Goal: Information Seeking & Learning: Check status

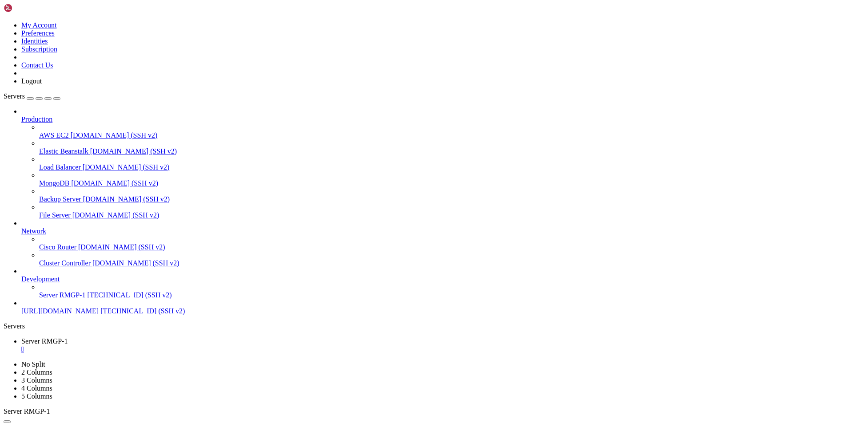
scroll to position [483, 0]
drag, startPoint x: 124, startPoint y: 865, endPoint x: 63, endPoint y: 849, distance: 62.9
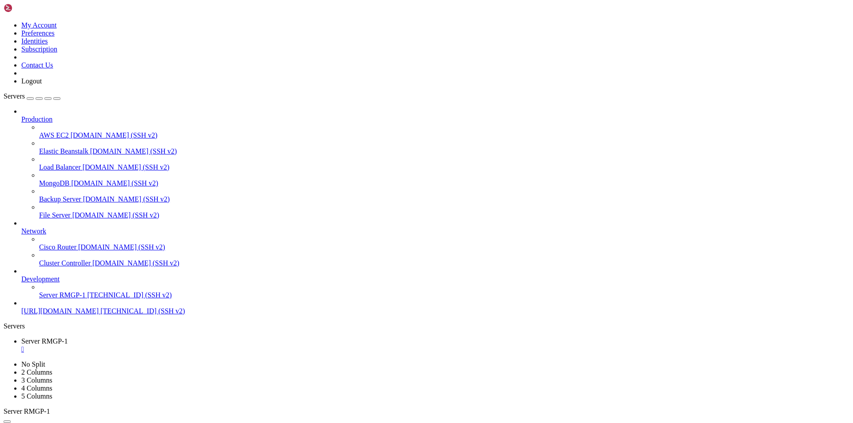
scroll to position [513, 0]
drag, startPoint x: 122, startPoint y: 863, endPoint x: 63, endPoint y: 851, distance: 59.9
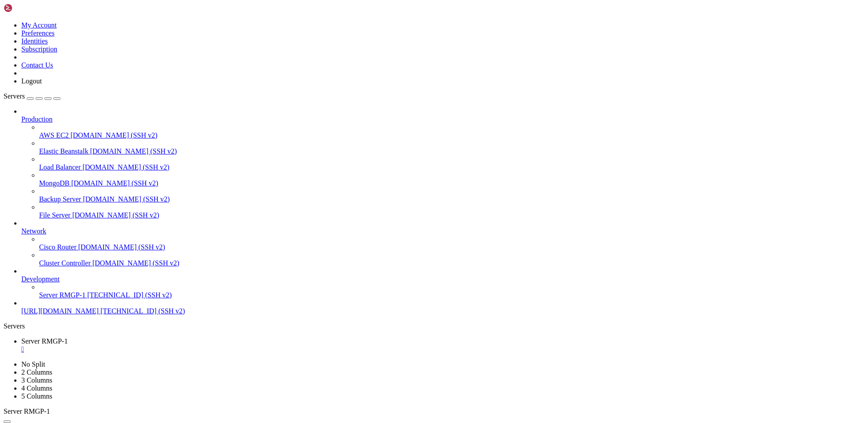
scroll to position [1064, 0]
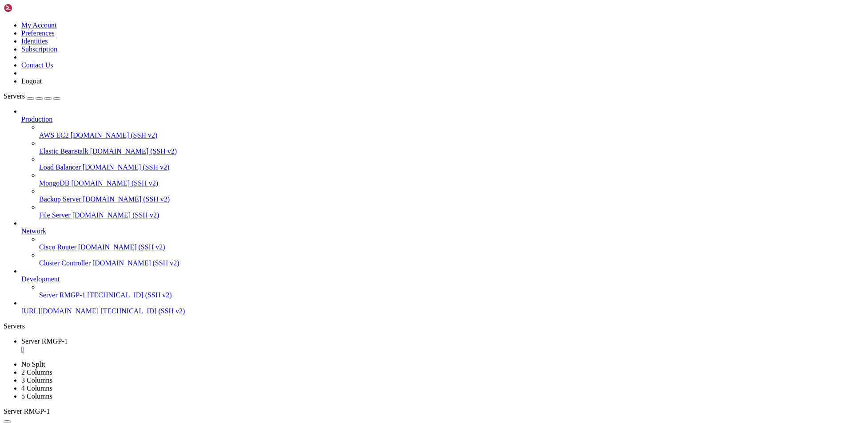
scroll to position [1095, 0]
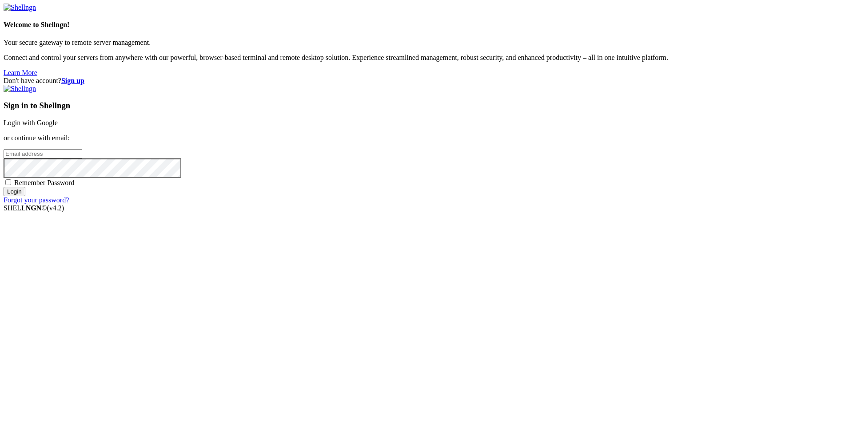
click at [58, 127] on link "Login with Google" at bounding box center [31, 123] width 54 height 8
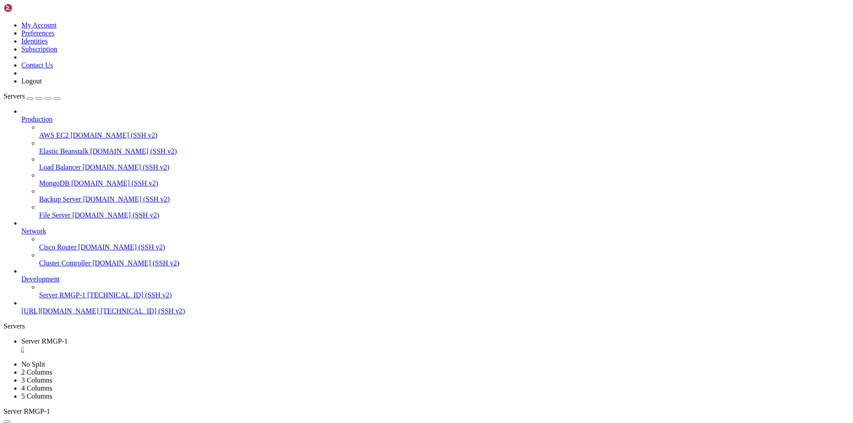
scroll to position [1095, 0]
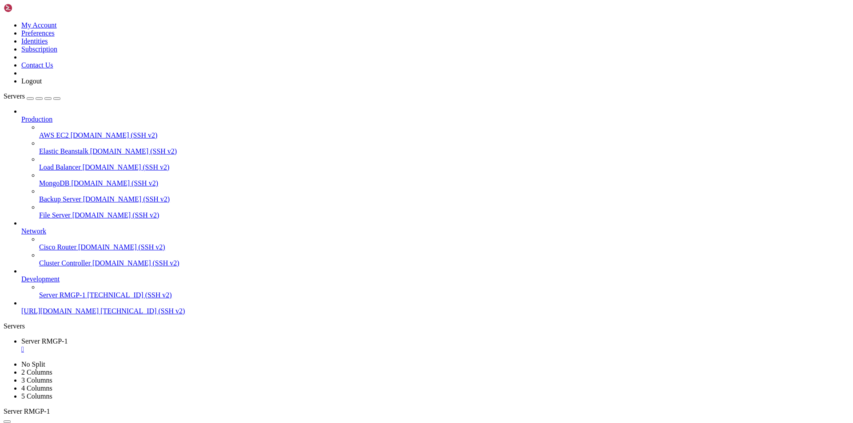
scroll to position [1464, 0]
drag, startPoint x: 103, startPoint y: 831, endPoint x: 63, endPoint y: 811, distance: 44.1
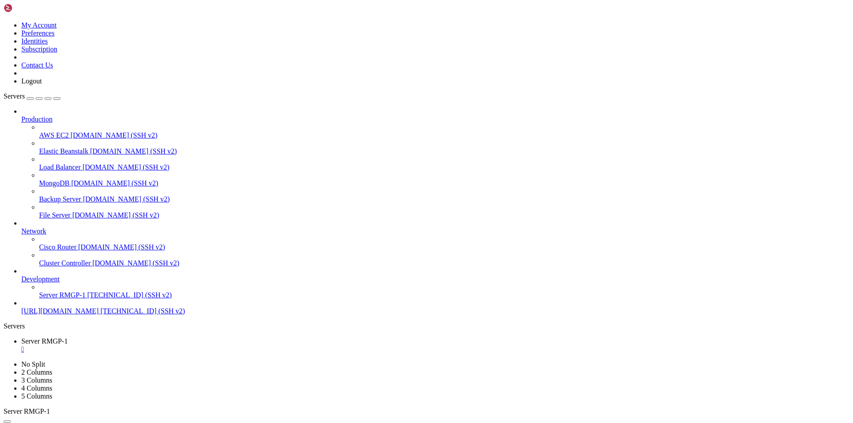
drag, startPoint x: 75, startPoint y: 745, endPoint x: 202, endPoint y: 745, distance: 127.4
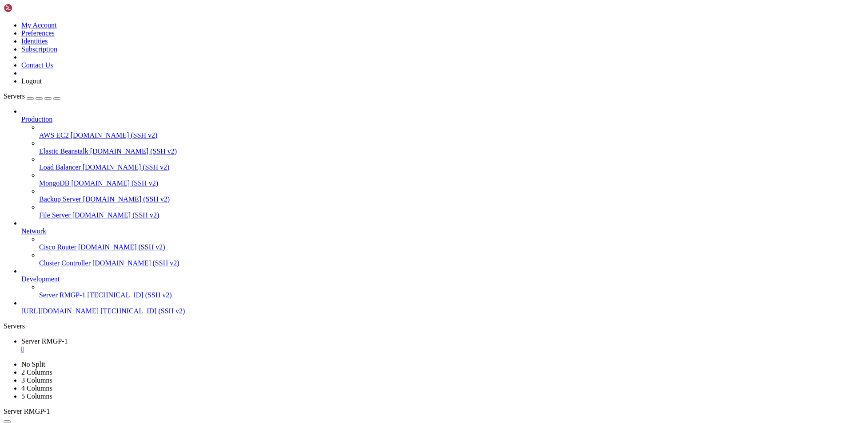
copy x-row "update-alternatives --list php"
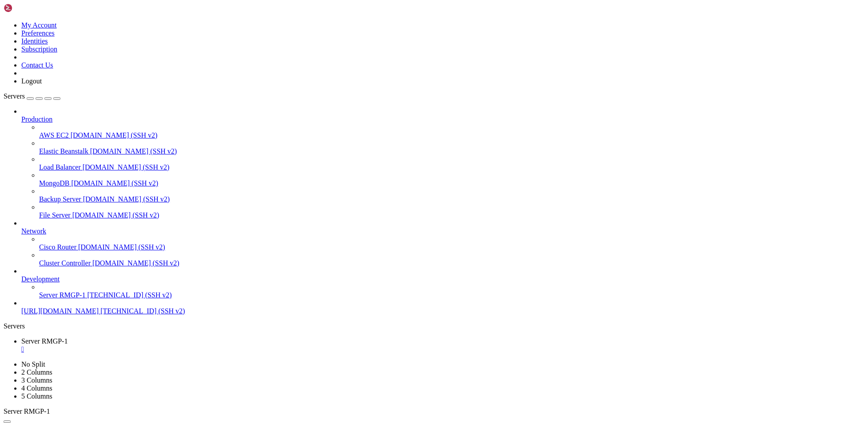
scroll to position [1661, 0]
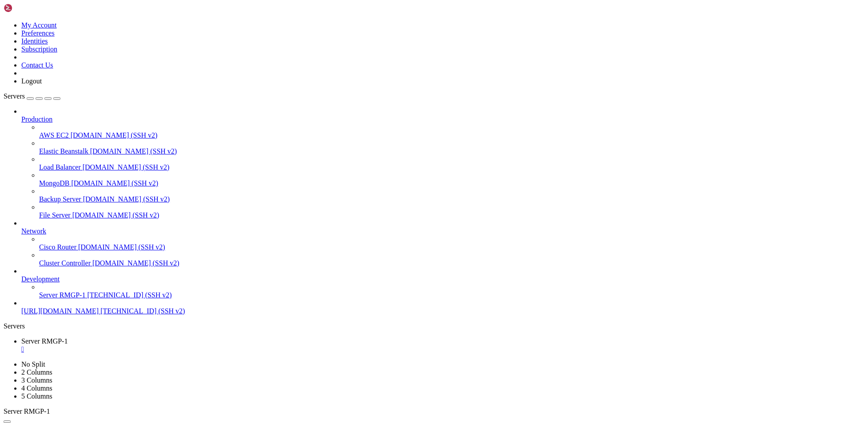
drag, startPoint x: 9, startPoint y: 774, endPoint x: 99, endPoint y: 776, distance: 90.2
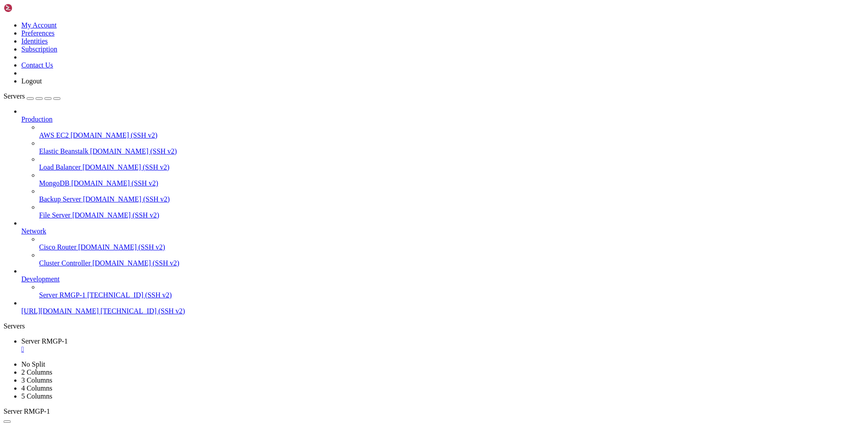
drag, startPoint x: 353, startPoint y: 827, endPoint x: 141, endPoint y: 824, distance: 212.7
